Goal: Navigation & Orientation: Find specific page/section

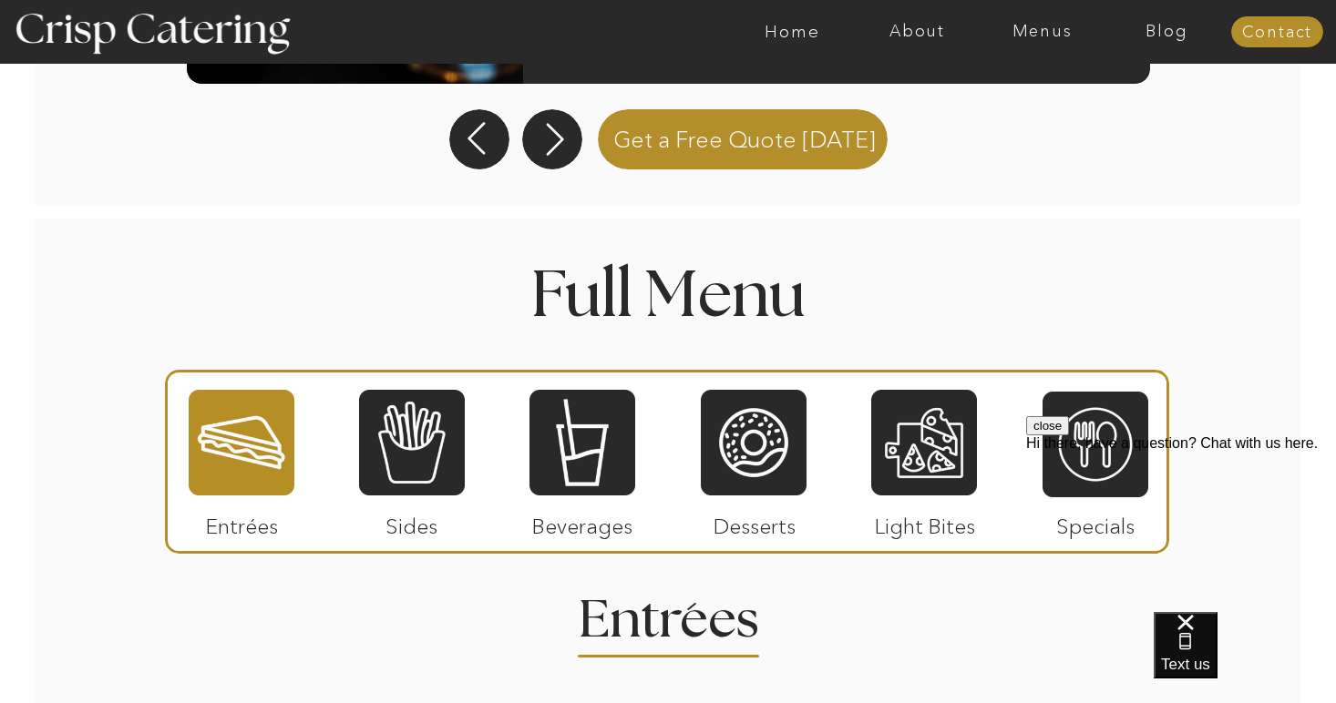
scroll to position [1916, 0]
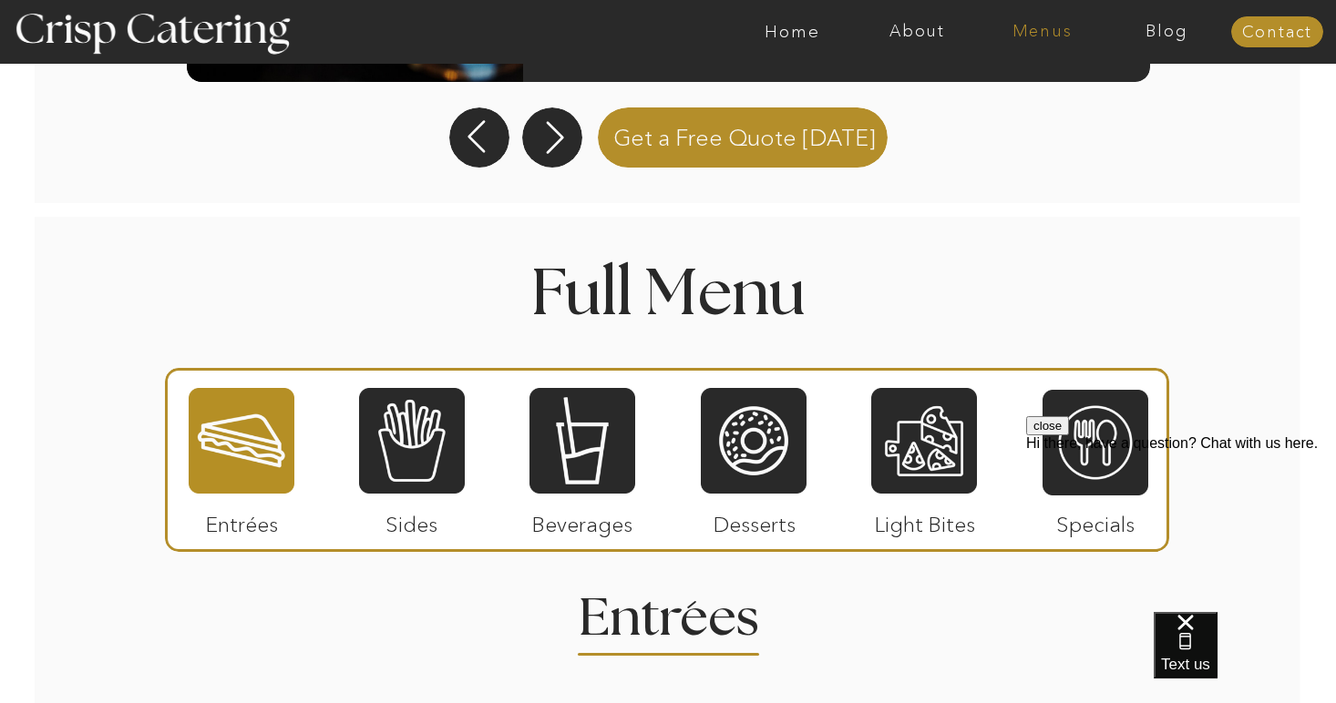
click at [1022, 25] on nav "Menus" at bounding box center [1042, 32] width 125 height 18
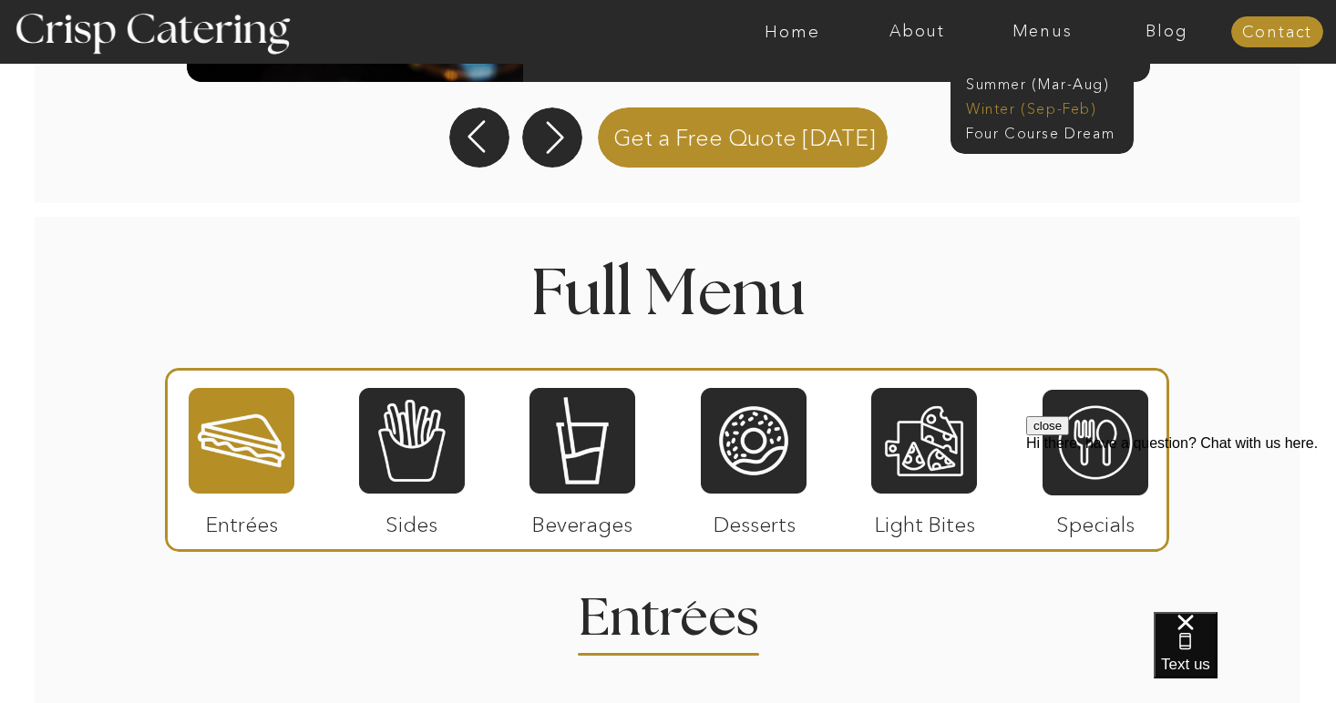
click at [1001, 101] on nav "Winter (Sep-Feb)" at bounding box center [1040, 106] width 149 height 17
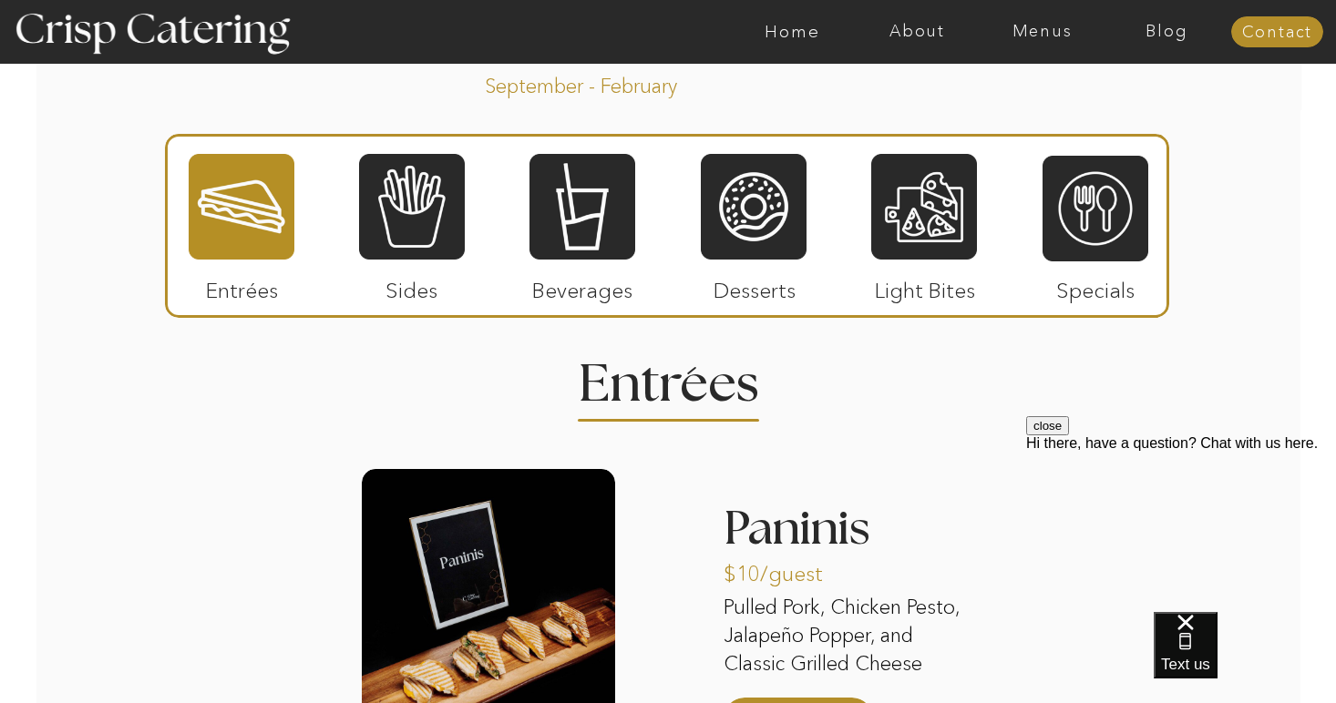
scroll to position [2080, 0]
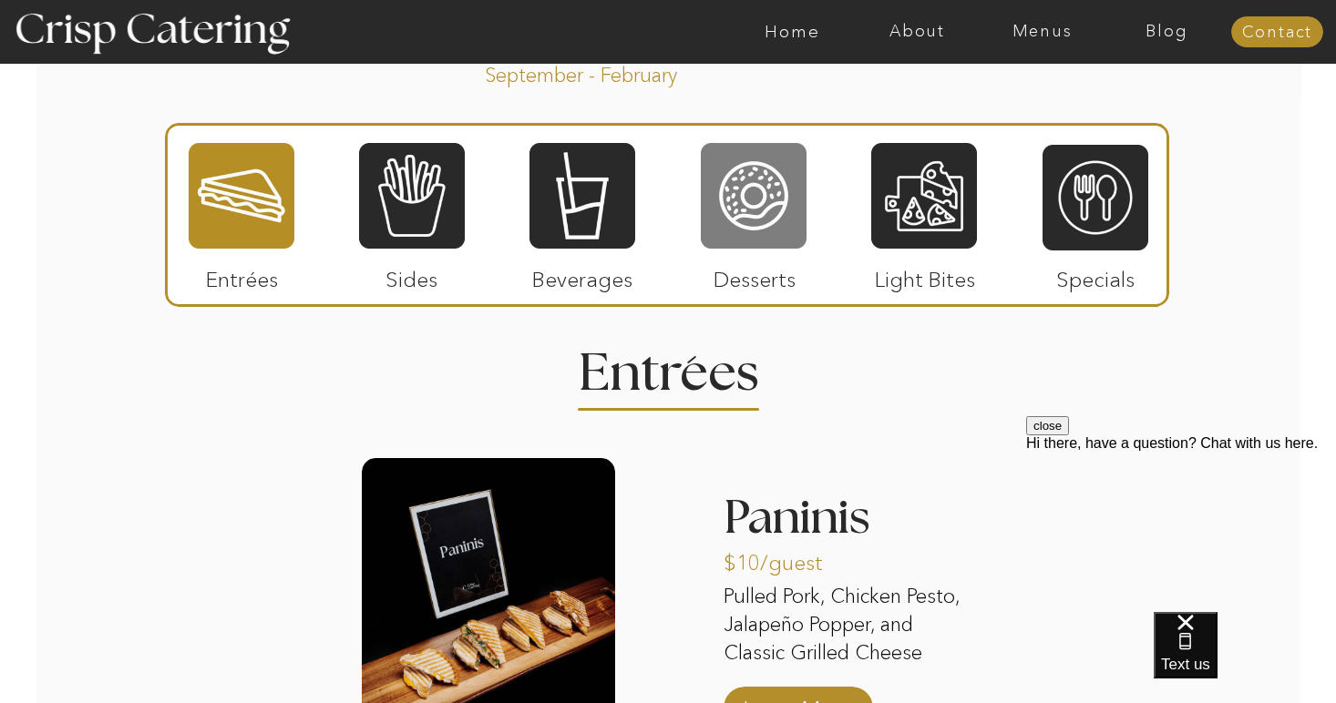
click at [773, 218] on div at bounding box center [754, 195] width 106 height 109
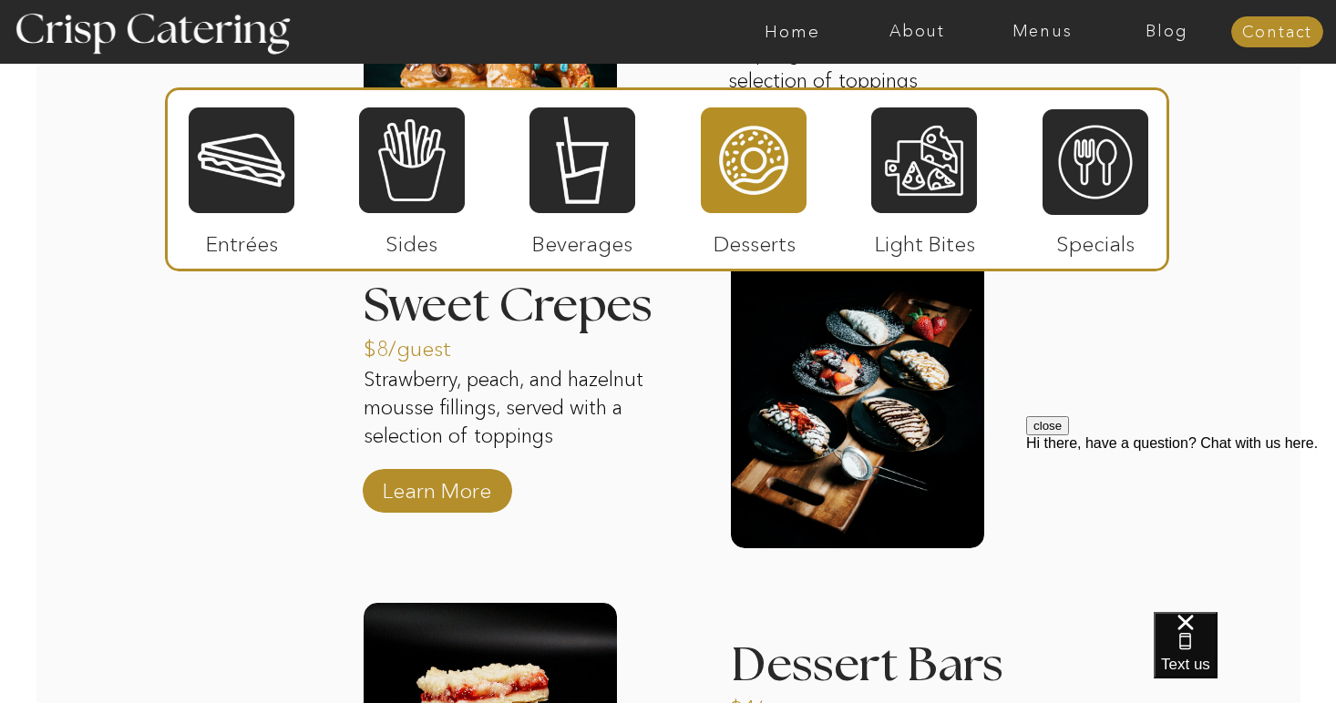
scroll to position [2670, 0]
